Goal: Information Seeking & Learning: Learn about a topic

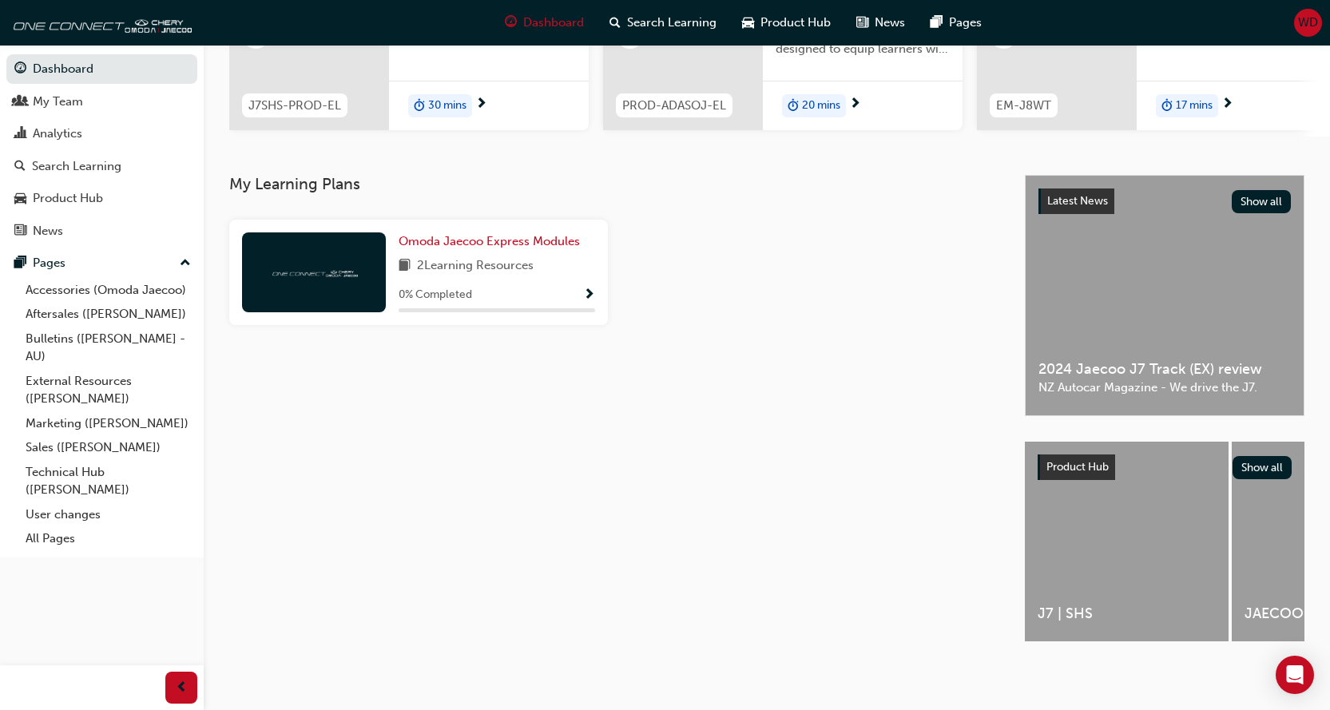
scroll to position [245, 0]
click at [59, 197] on div "Product Hub" at bounding box center [68, 198] width 70 height 18
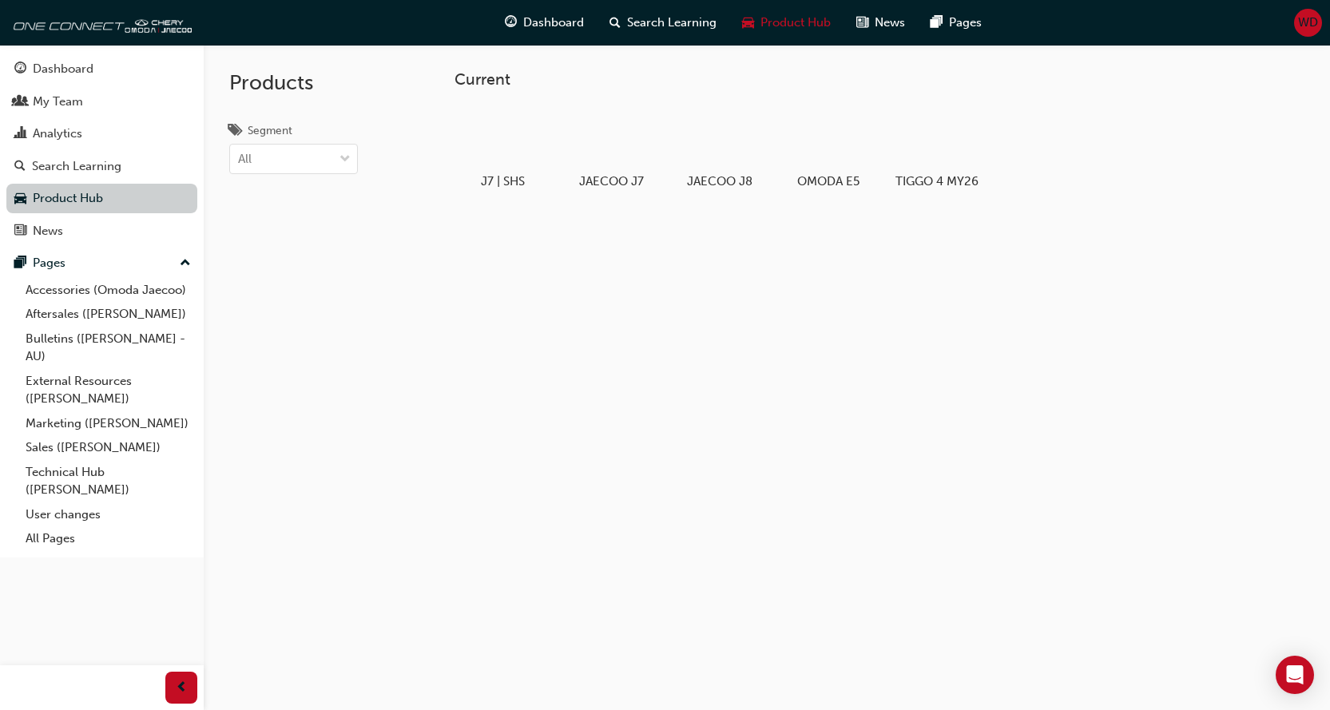
click at [59, 197] on link "Product Hub" at bounding box center [101, 199] width 191 height 30
click at [97, 336] on link "Bulletins ([PERSON_NAME] - AU)" at bounding box center [108, 348] width 178 height 42
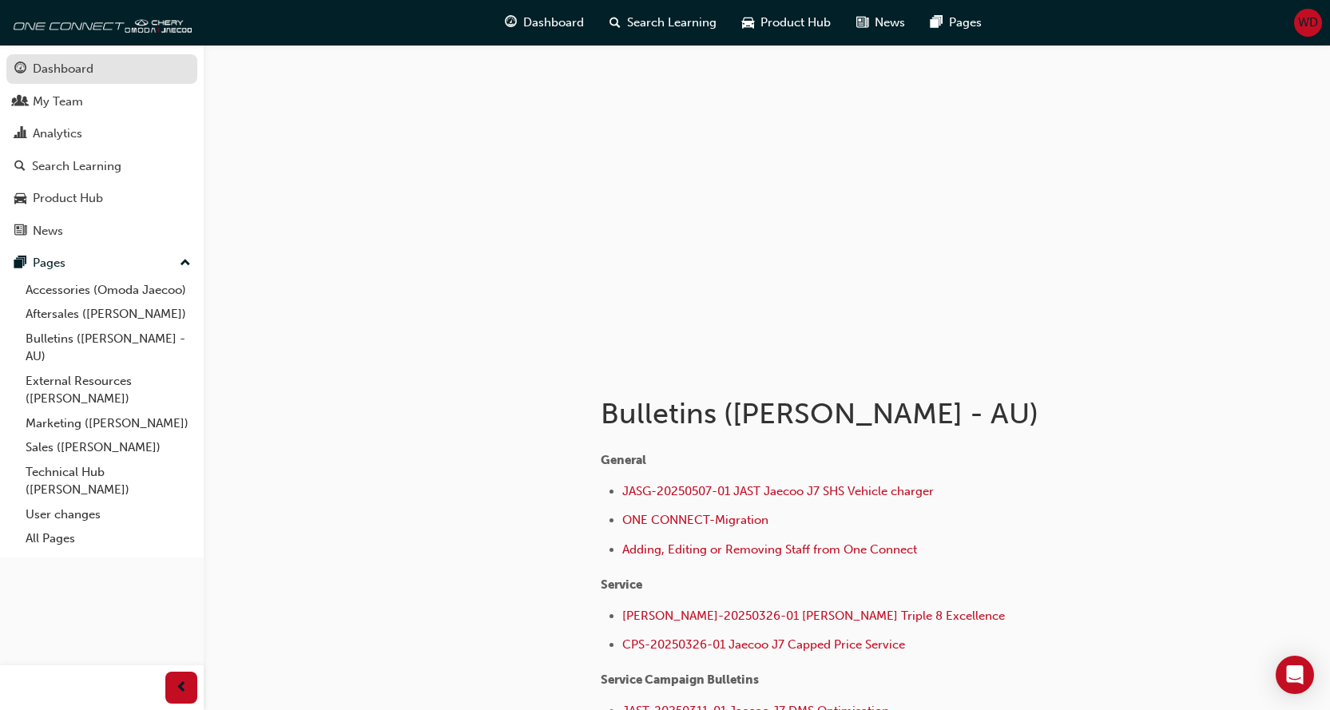
click at [65, 67] on div "Dashboard" at bounding box center [63, 69] width 61 height 18
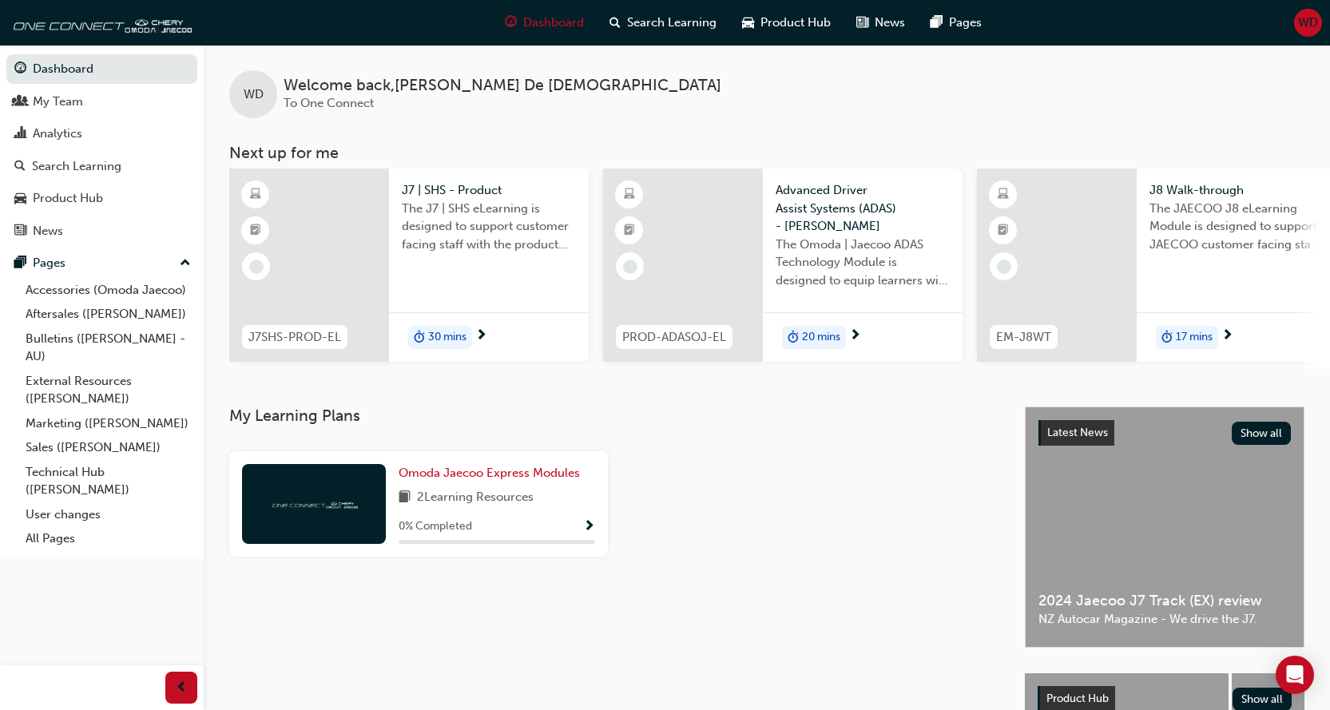
click at [463, 217] on span "The J7 | SHS eLearning is designed to support customer facing staff with the pr…" at bounding box center [489, 227] width 174 height 54
